Goal: Task Accomplishment & Management: Use online tool/utility

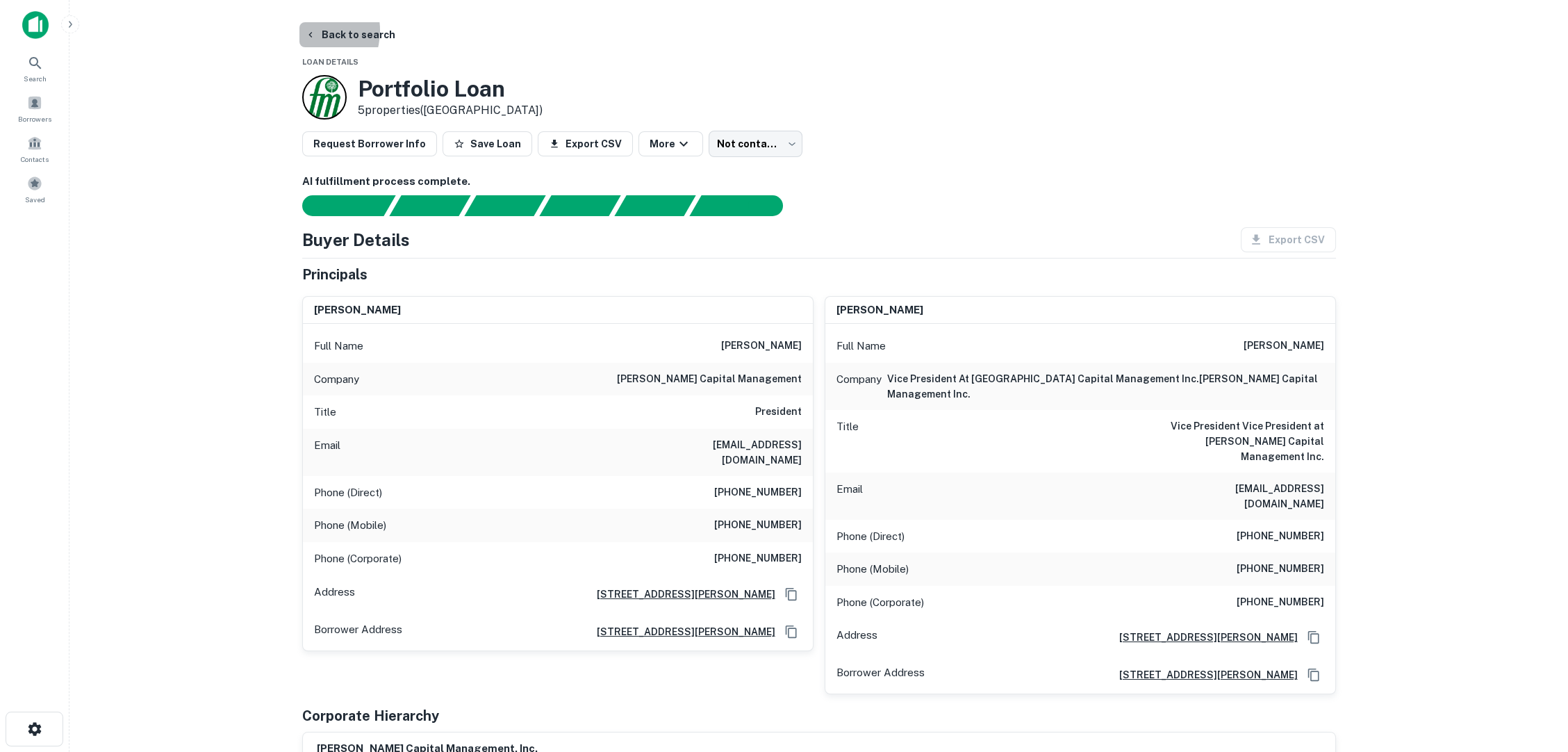
click at [309, 31] on icon "button" at bounding box center [311, 35] width 11 height 11
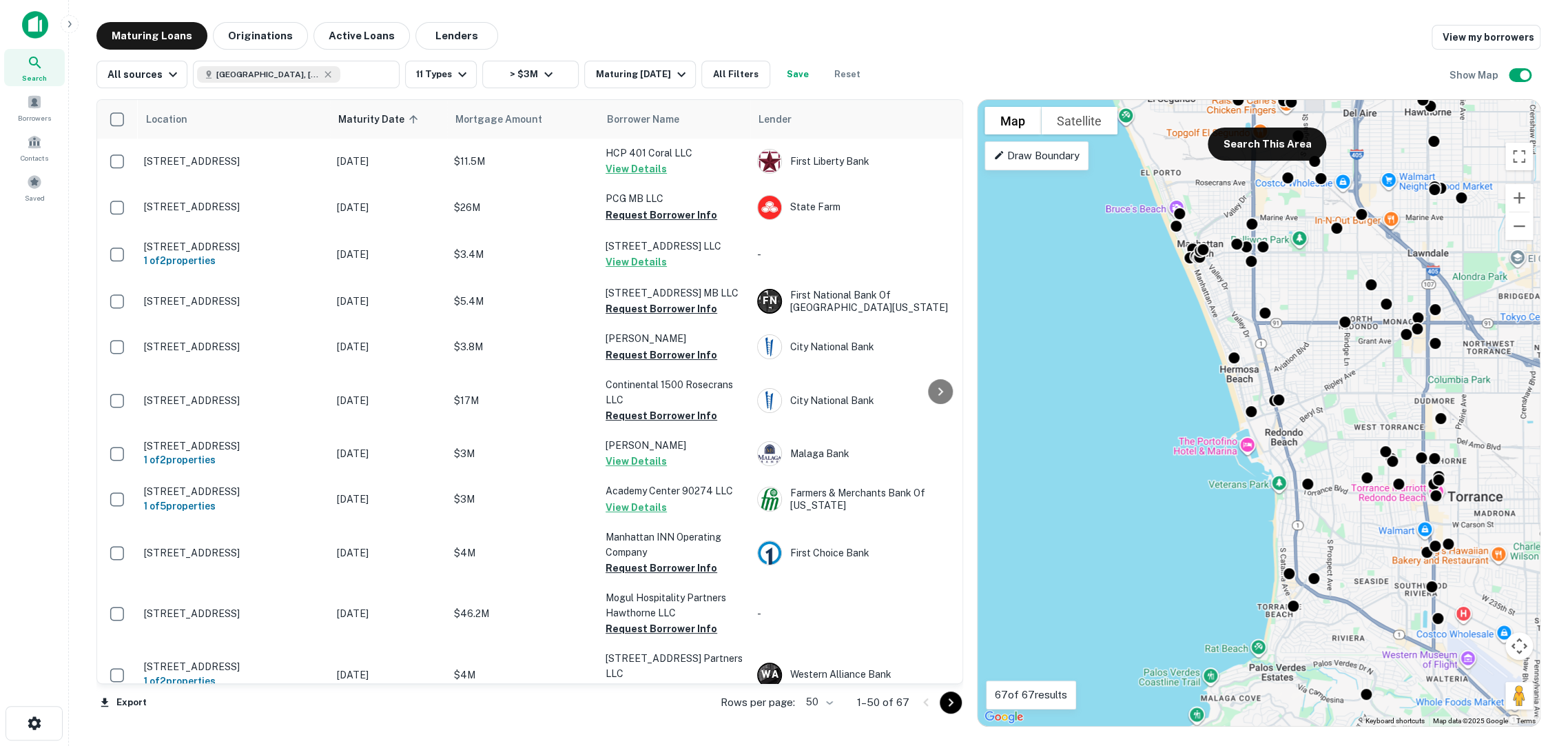
drag, startPoint x: 1394, startPoint y: 521, endPoint x: 1290, endPoint y: 508, distance: 104.8
click at [1290, 508] on div "To activate drag with keyboard, press Alt + Enter. Once in keyboard drag state,…" at bounding box center [1259, 412] width 562 height 626
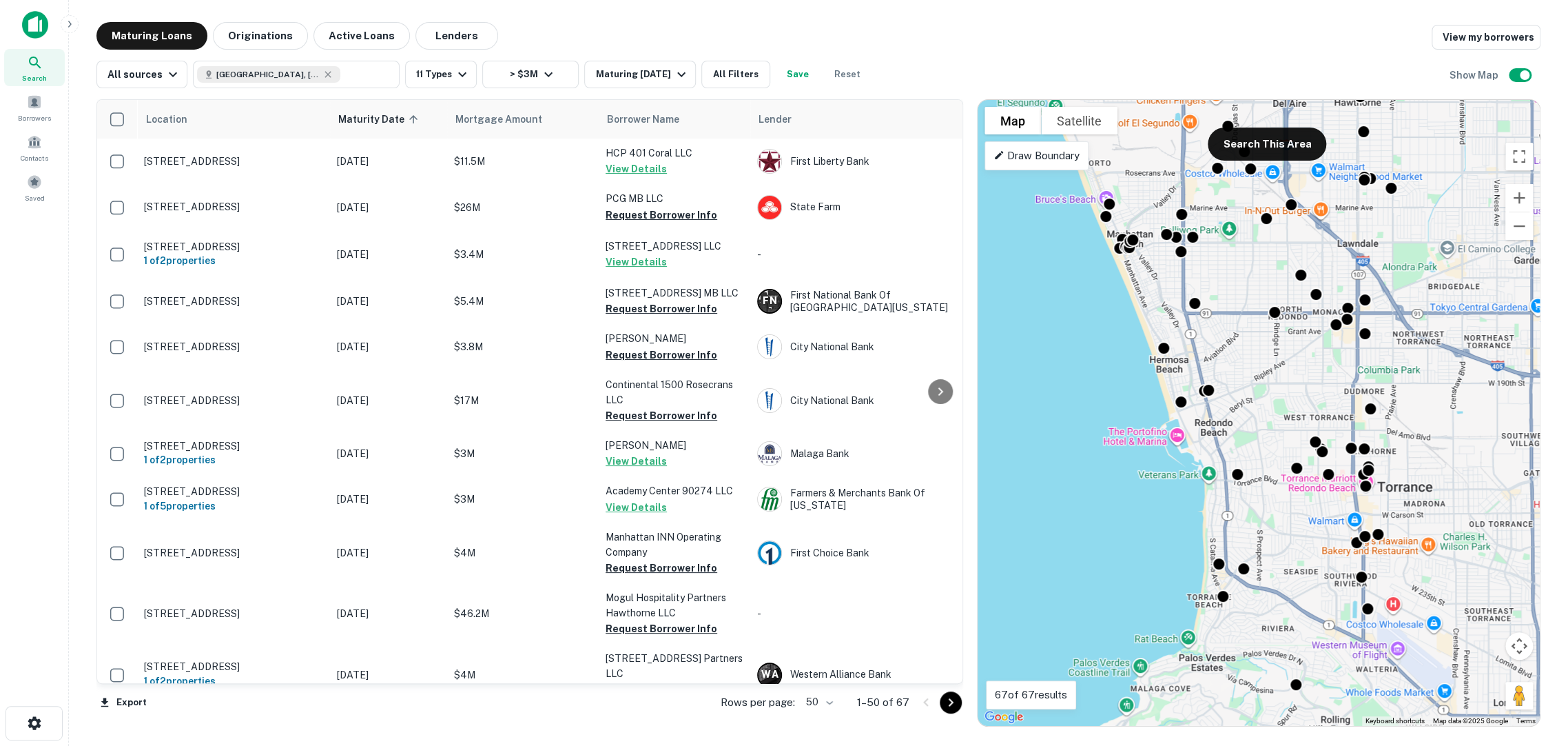
drag, startPoint x: 1323, startPoint y: 375, endPoint x: 1280, endPoint y: 371, distance: 43.2
click at [1280, 371] on div "To activate drag with keyboard, press Alt + Enter. Once in keyboard drag state,…" at bounding box center [1259, 412] width 562 height 626
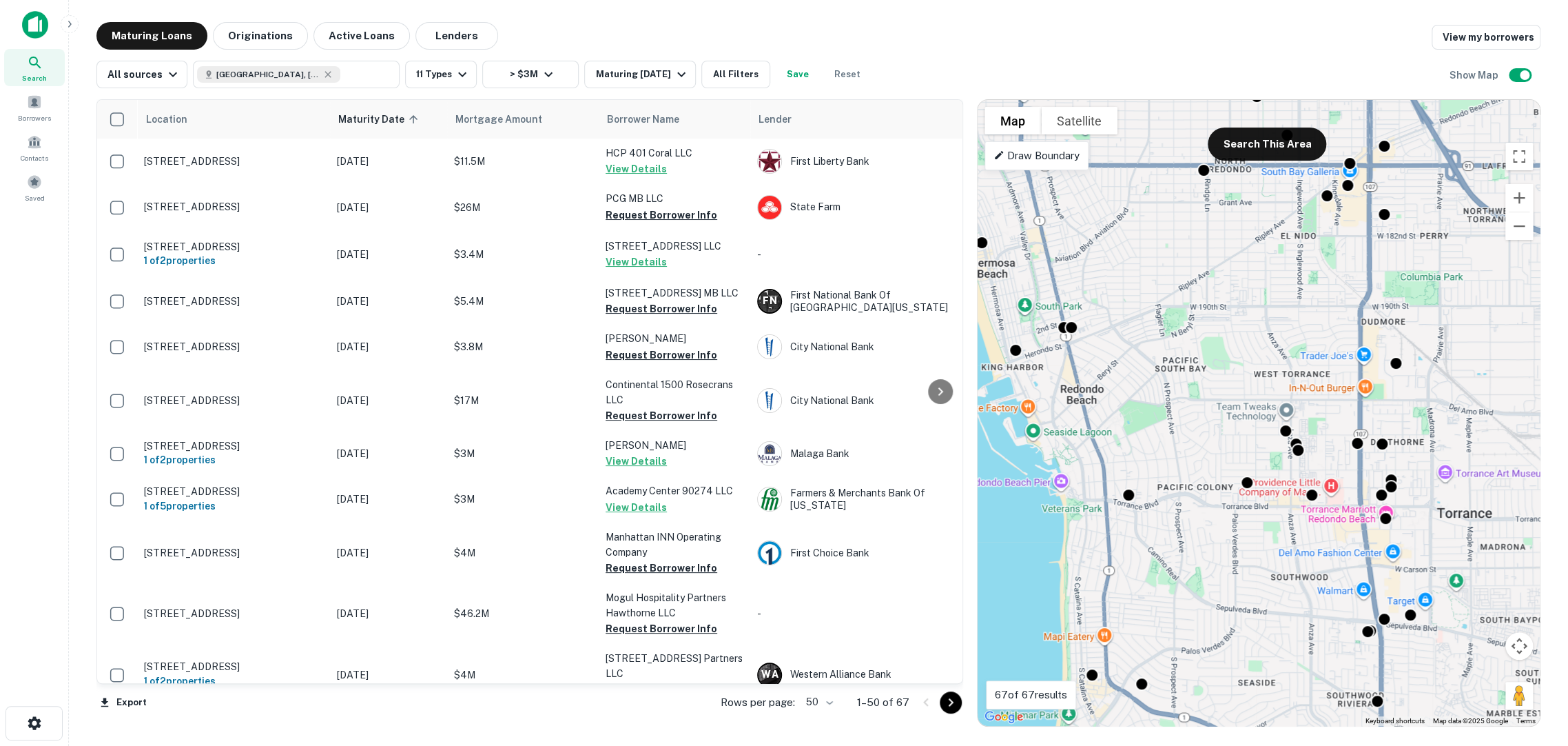
click at [274, 315] on td "[STREET_ADDRESS]" at bounding box center [234, 301] width 193 height 45
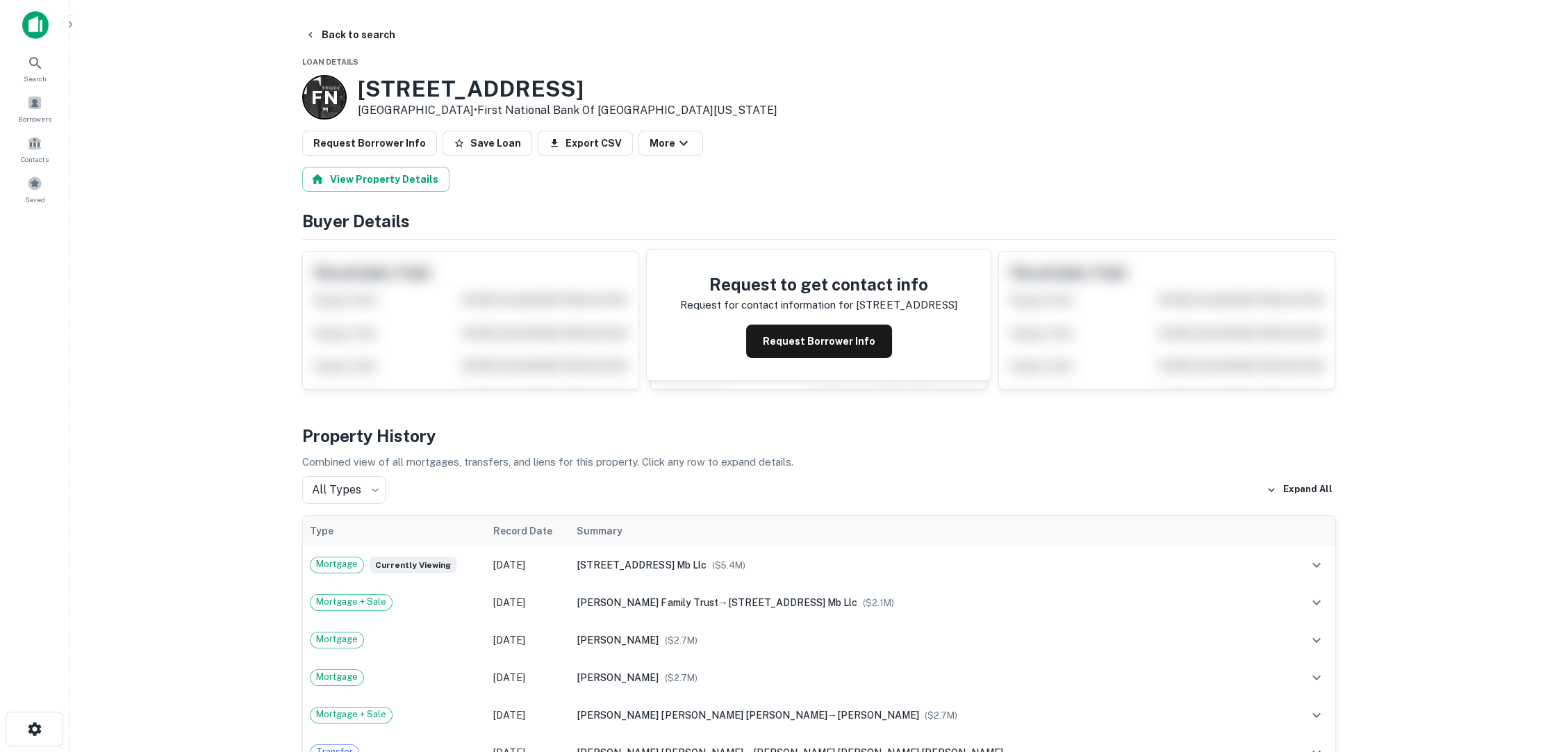
click at [863, 324] on button "Request Borrower Info" at bounding box center [819, 341] width 146 height 34
